Goal: Task Accomplishment & Management: Use online tool/utility

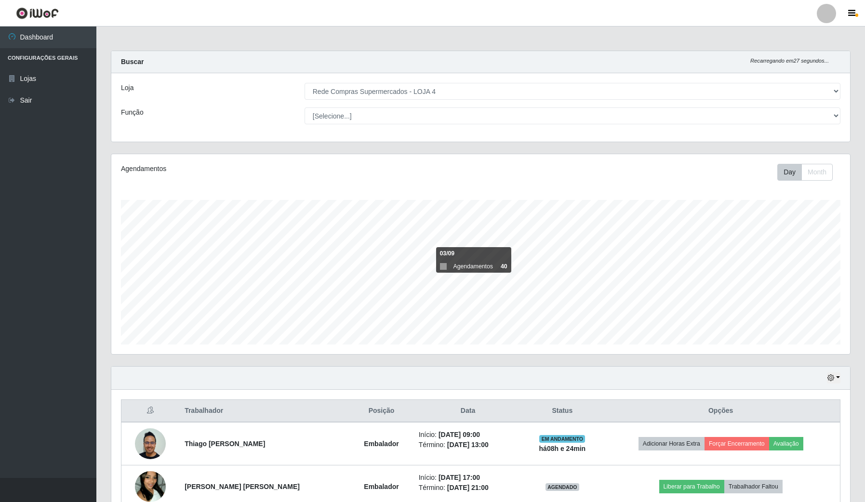
select select "159"
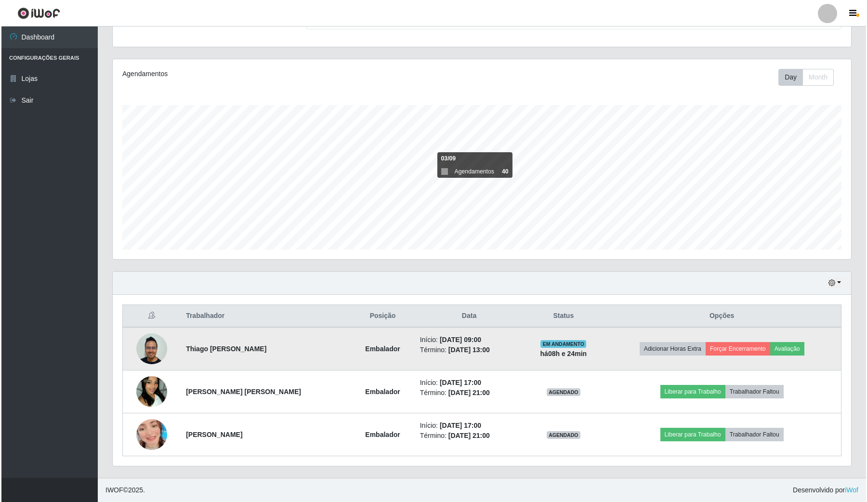
scroll to position [200, 738]
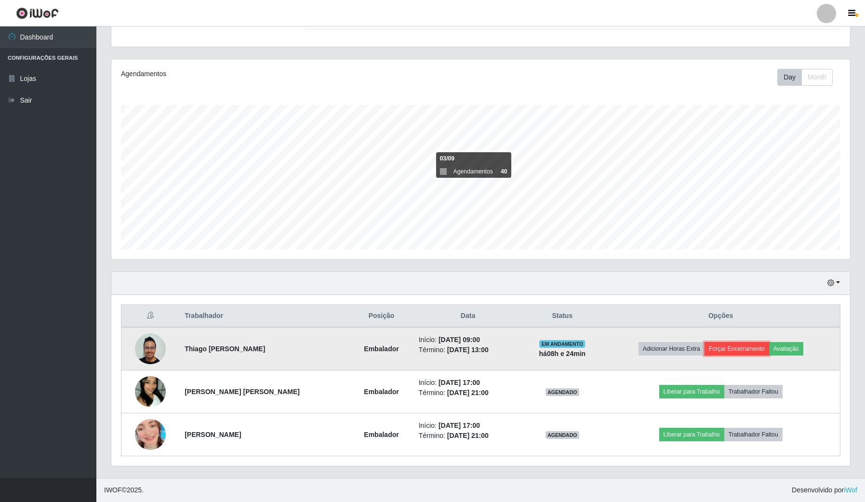
click at [731, 343] on button "Forçar Encerramento" at bounding box center [737, 348] width 65 height 13
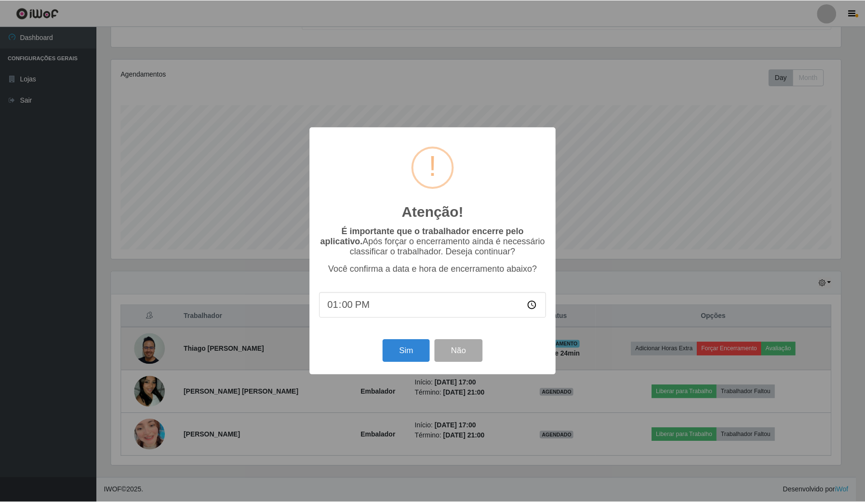
scroll to position [200, 731]
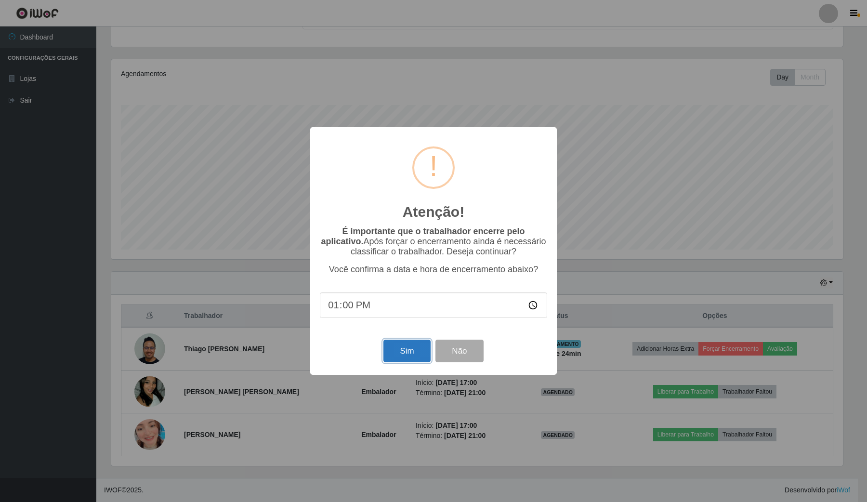
click at [386, 350] on button "Sim" at bounding box center [407, 351] width 47 height 23
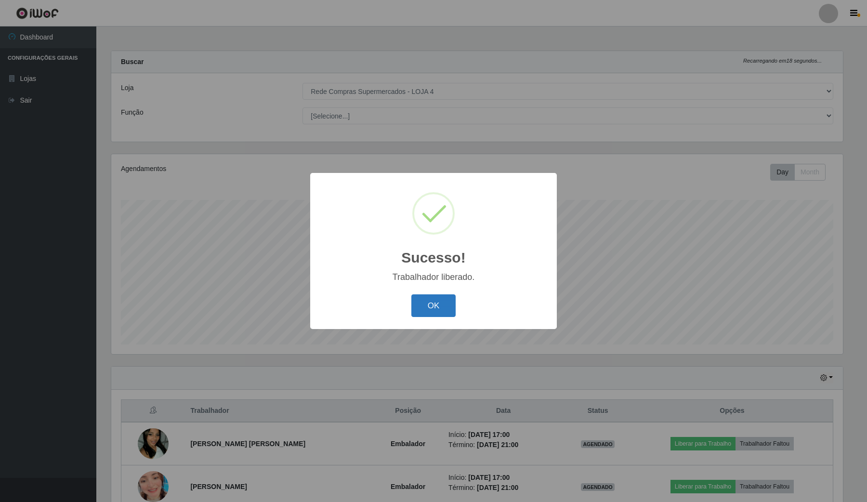
click at [425, 311] on button "OK" at bounding box center [434, 305] width 45 height 23
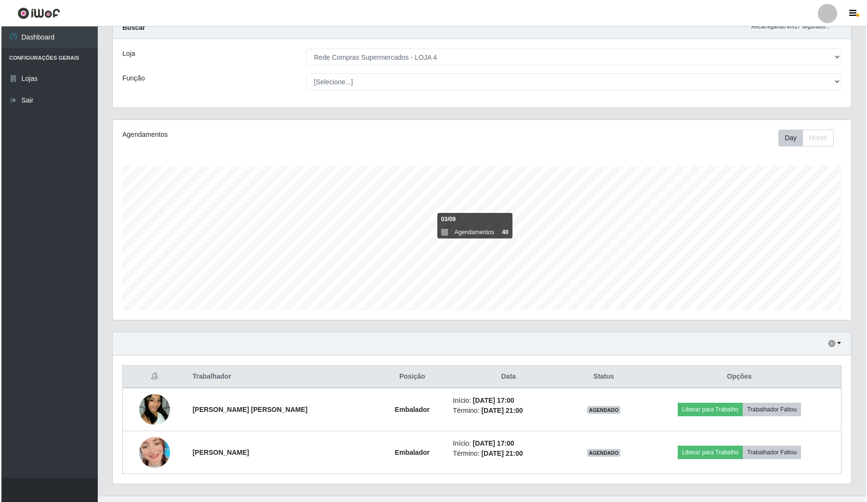
scroll to position [53, 0]
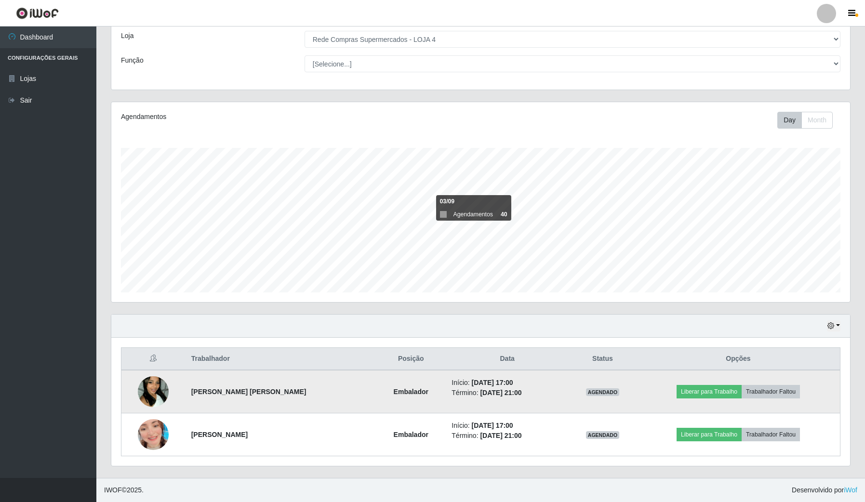
click at [156, 393] on img at bounding box center [153, 391] width 31 height 55
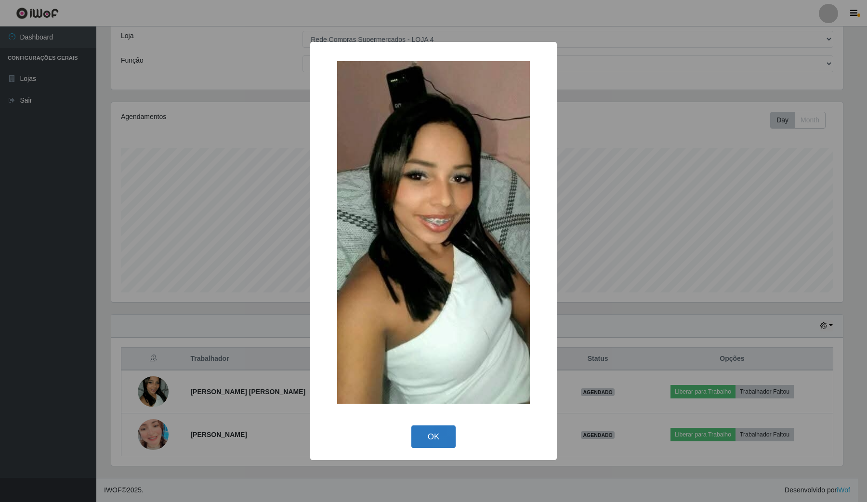
click at [437, 440] on button "OK" at bounding box center [434, 436] width 45 height 23
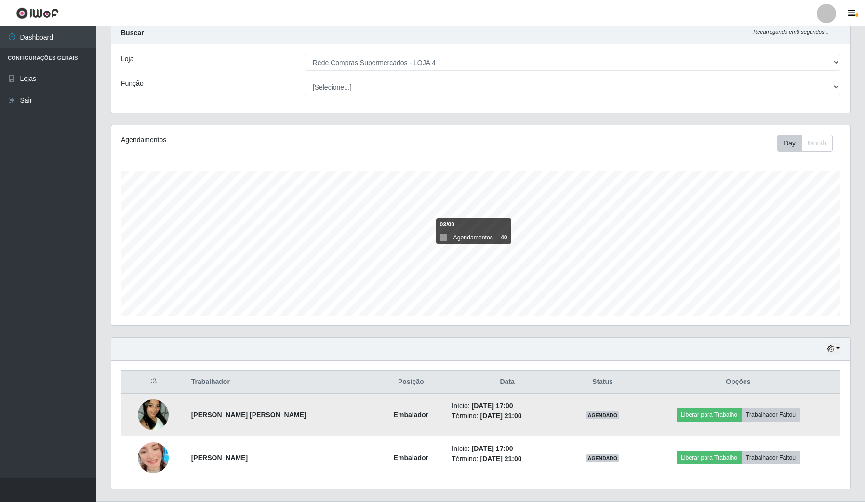
scroll to position [53, 0]
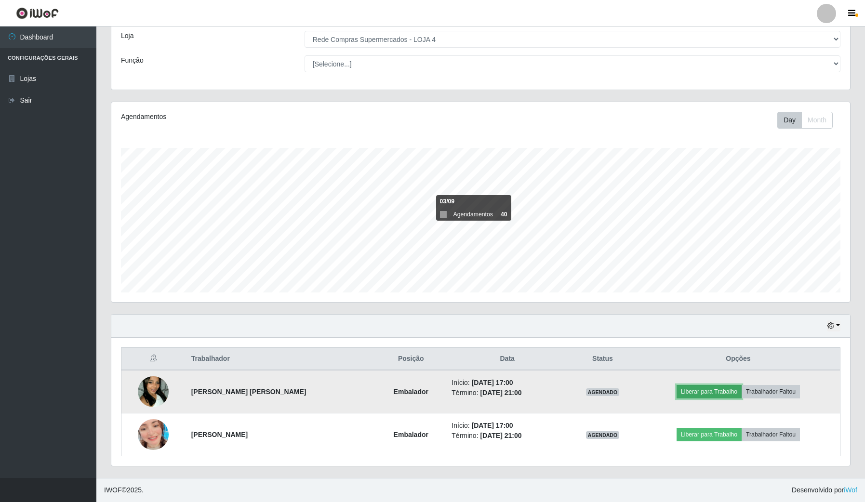
click at [697, 392] on button "Liberar para Trabalho" at bounding box center [709, 391] width 65 height 13
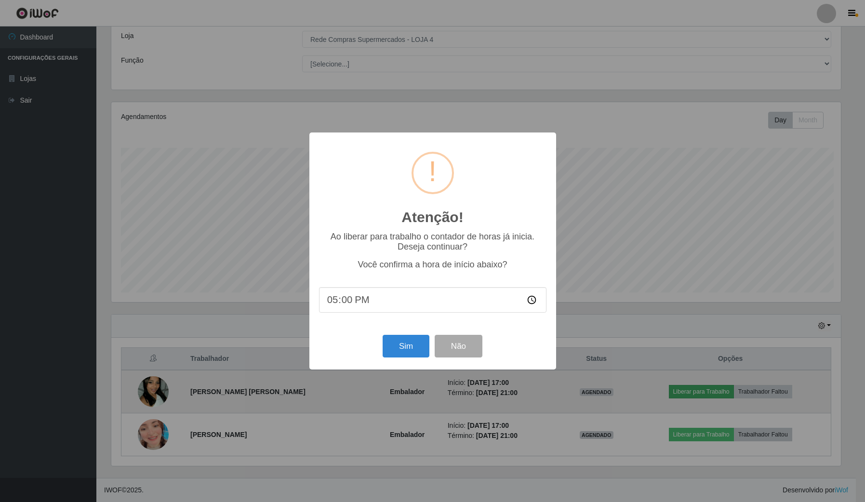
scroll to position [200, 731]
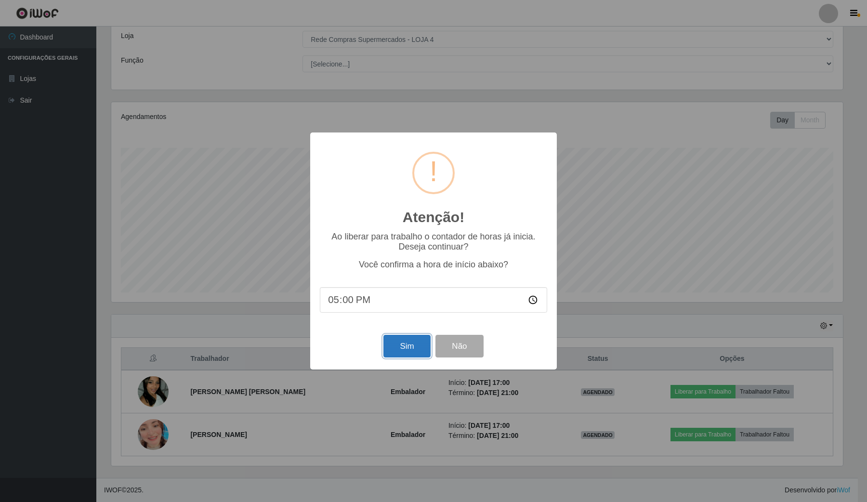
click at [410, 352] on button "Sim" at bounding box center [407, 346] width 47 height 23
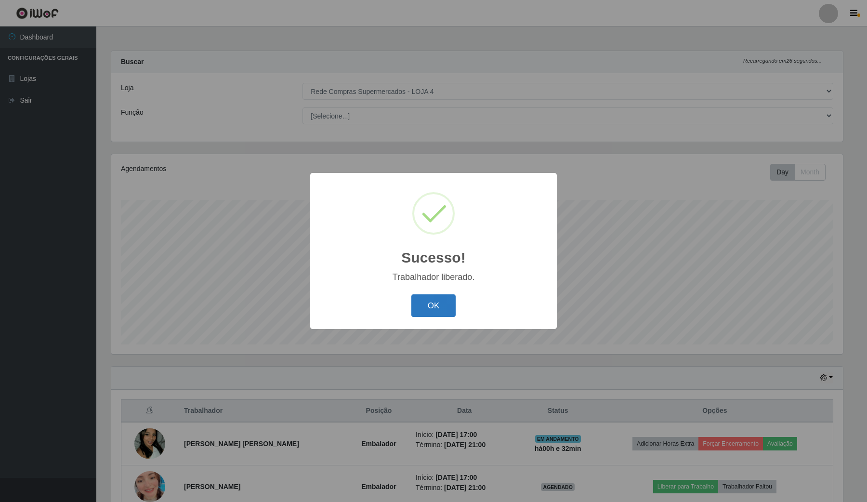
click at [433, 300] on button "OK" at bounding box center [434, 305] width 45 height 23
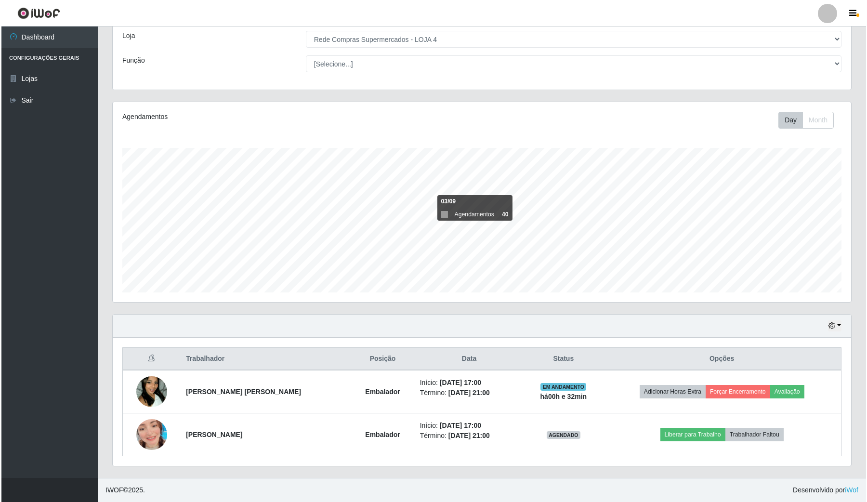
scroll to position [53, 0]
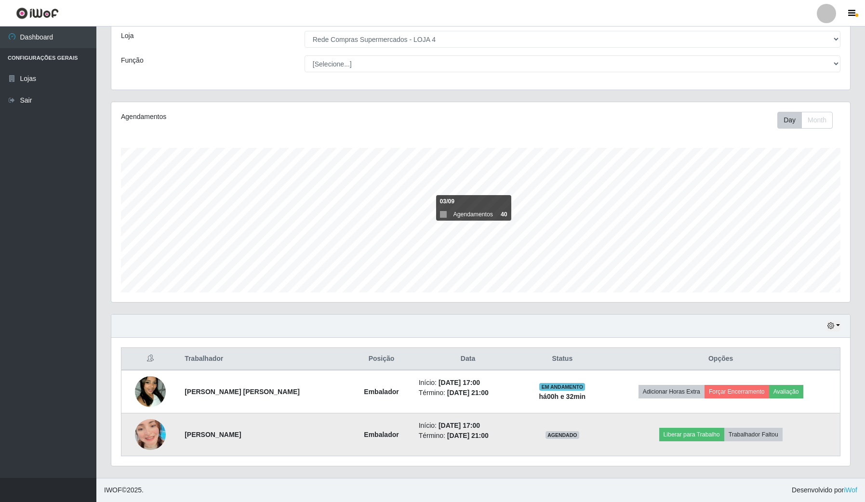
click at [147, 436] on img at bounding box center [150, 434] width 31 height 55
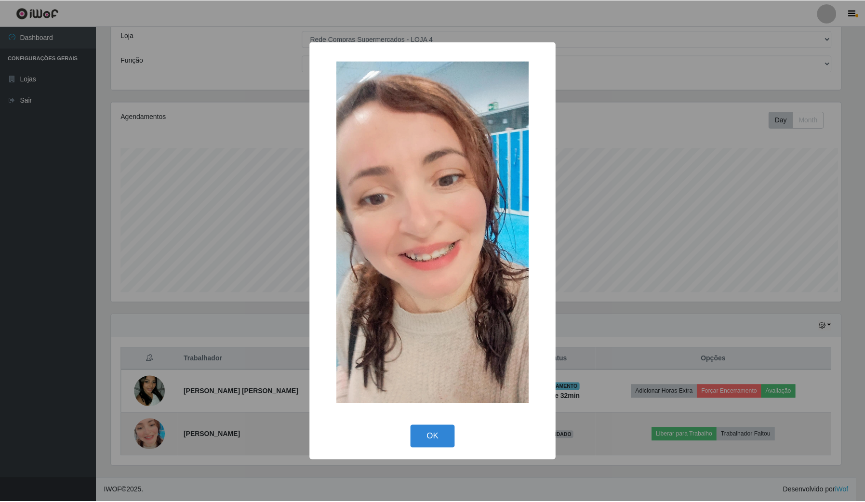
scroll to position [200, 731]
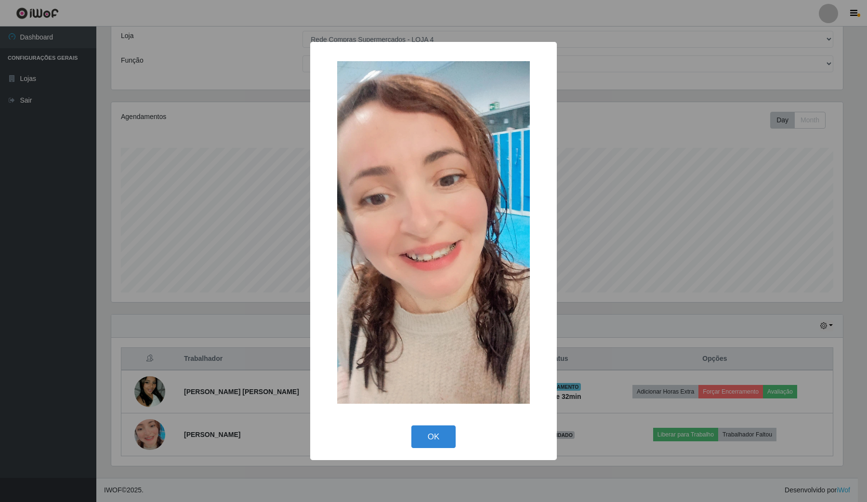
click at [594, 157] on div "× OK Cancel" at bounding box center [433, 251] width 867 height 502
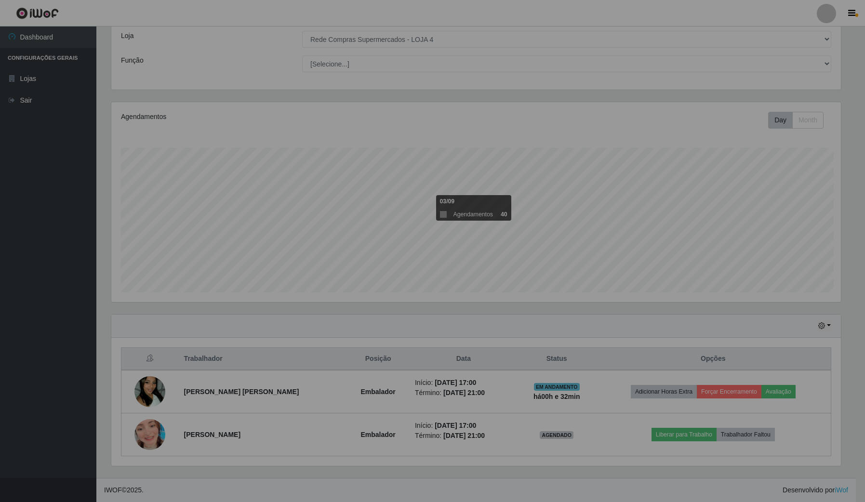
scroll to position [200, 738]
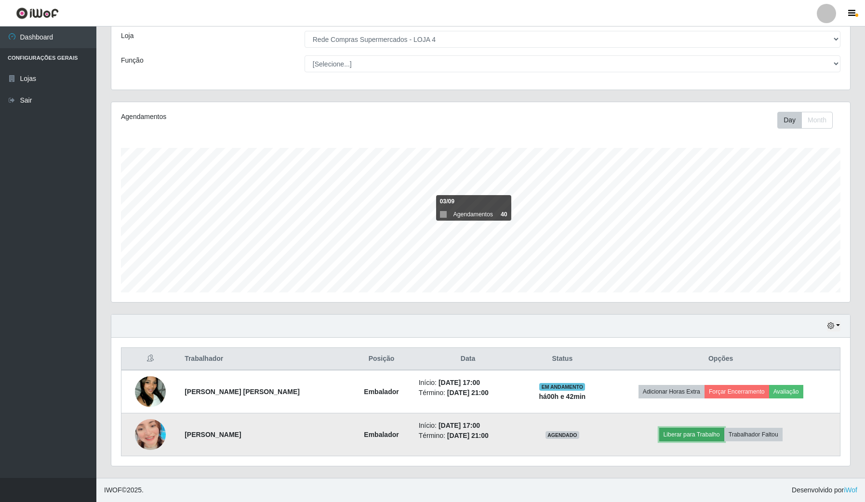
click at [681, 434] on button "Liberar para Trabalho" at bounding box center [691, 434] width 65 height 13
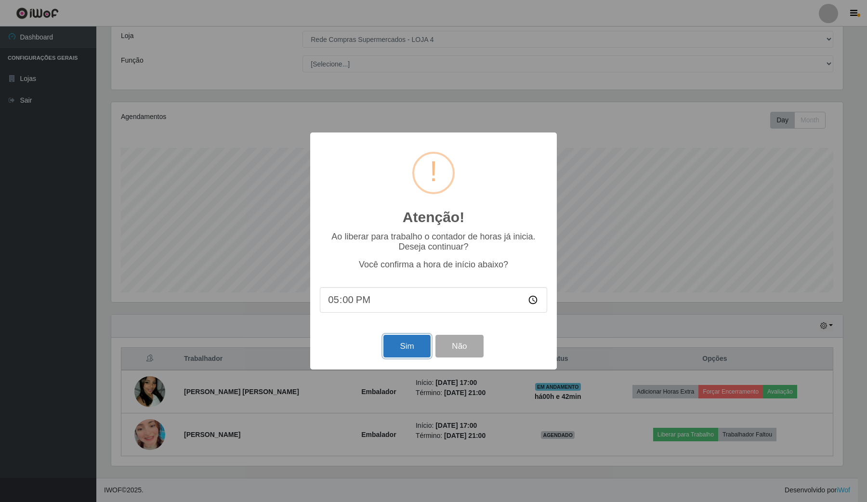
click at [406, 350] on button "Sim" at bounding box center [407, 346] width 47 height 23
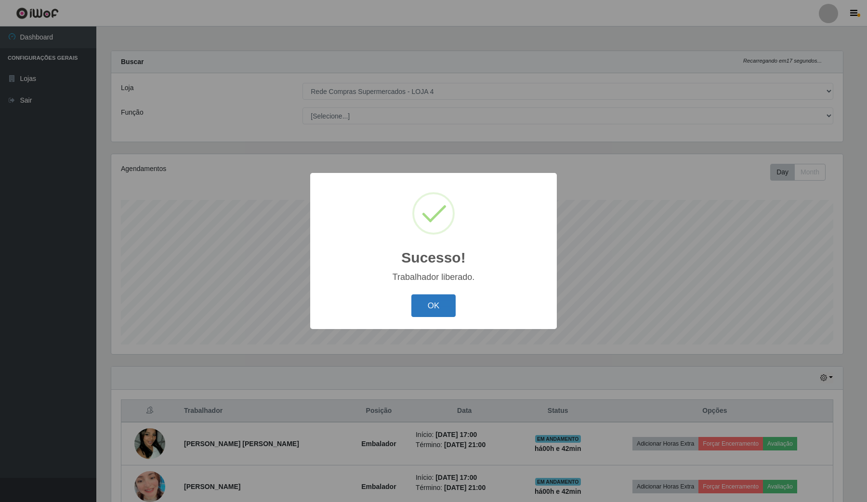
click at [418, 307] on button "OK" at bounding box center [434, 305] width 45 height 23
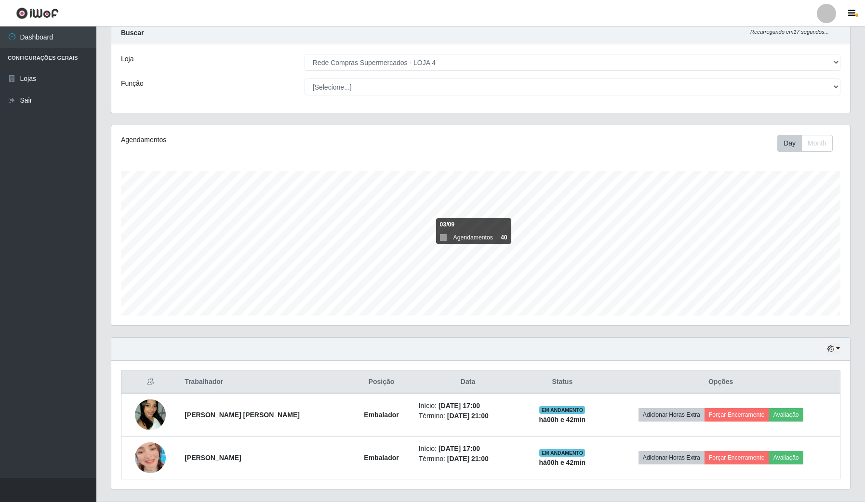
scroll to position [53, 0]
